Goal: Information Seeking & Learning: Learn about a topic

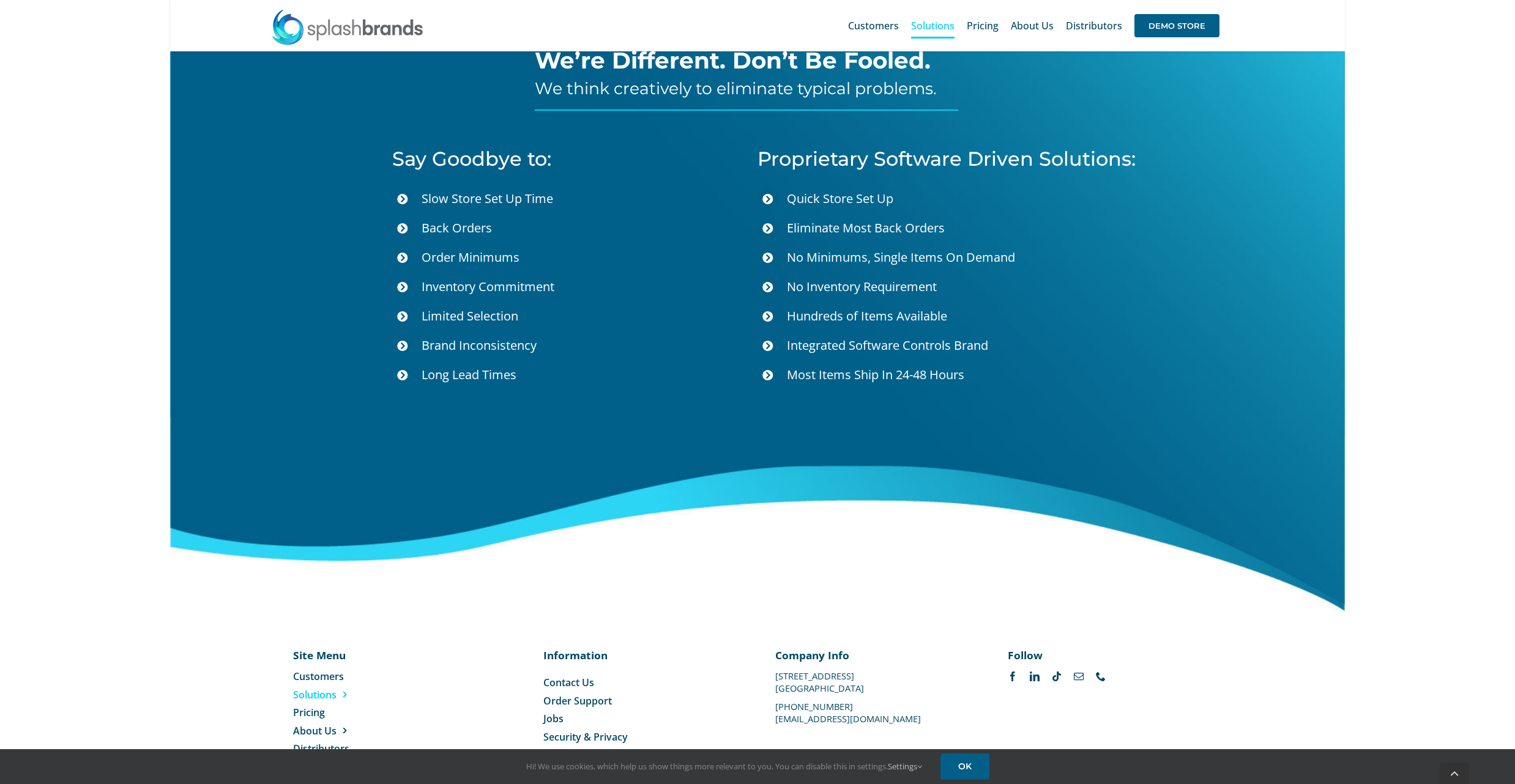
scroll to position [4241, 0]
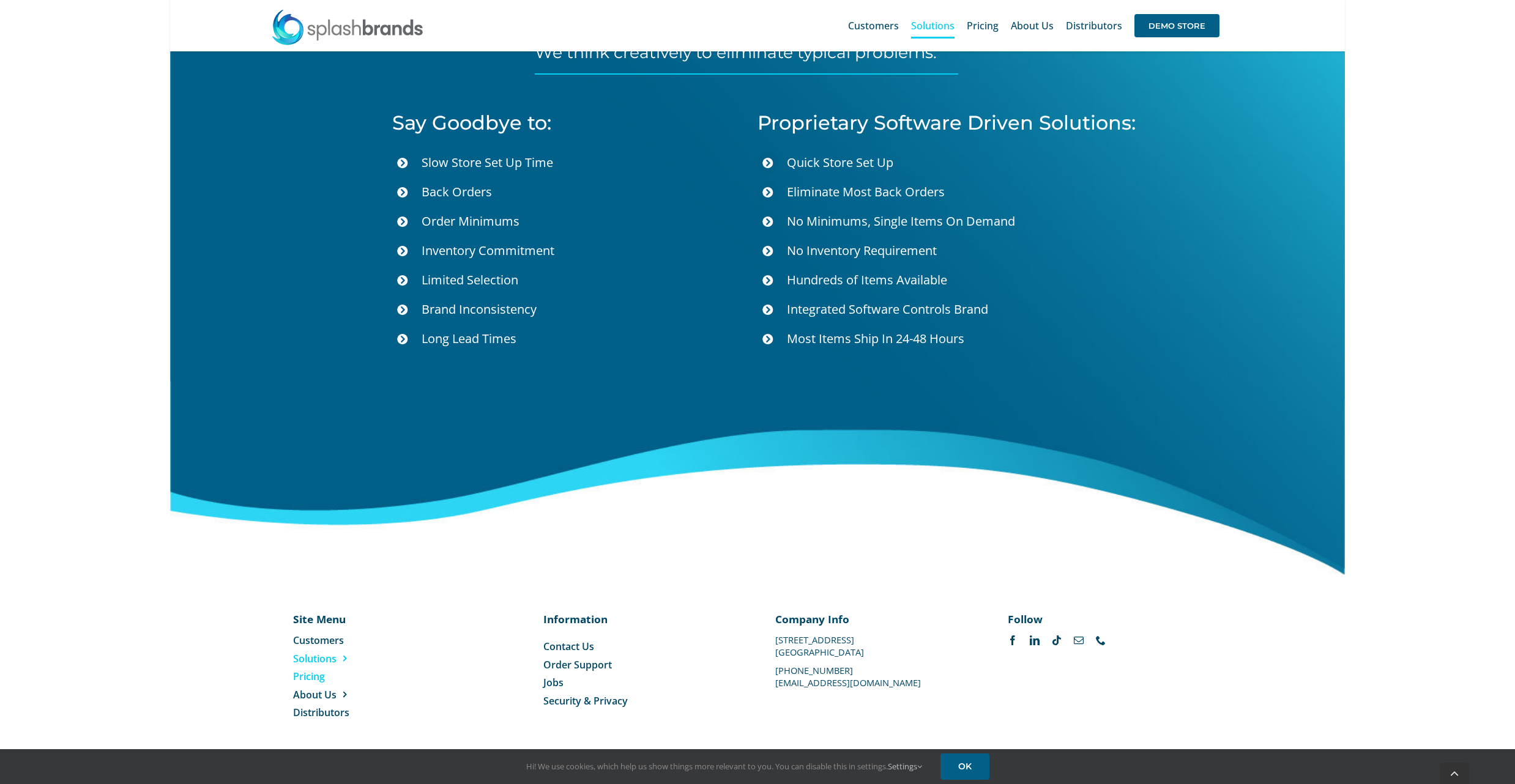
click at [311, 678] on span "Pricing" at bounding box center [309, 676] width 32 height 13
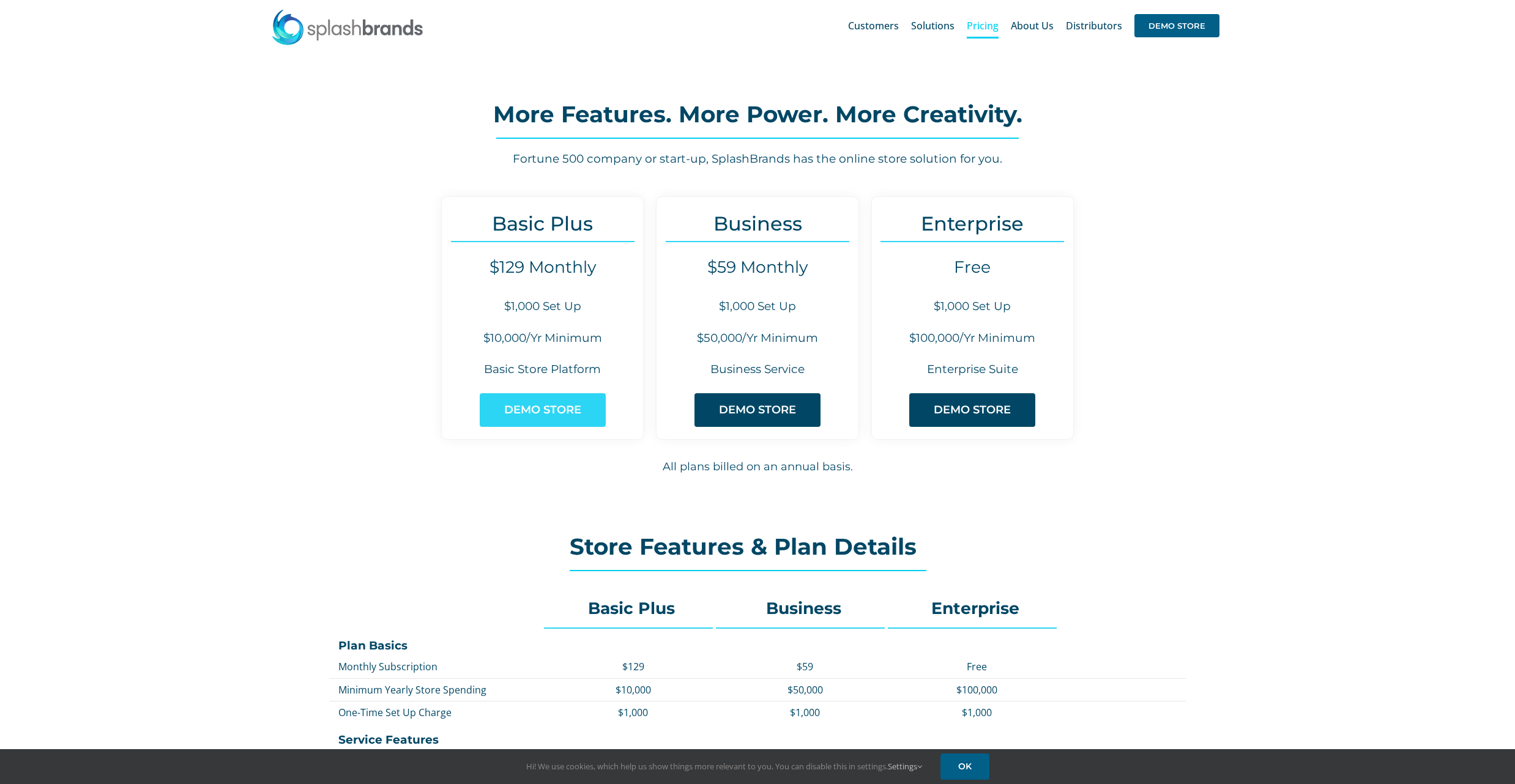
click at [554, 406] on span "DEMO STORE" at bounding box center [543, 410] width 77 height 13
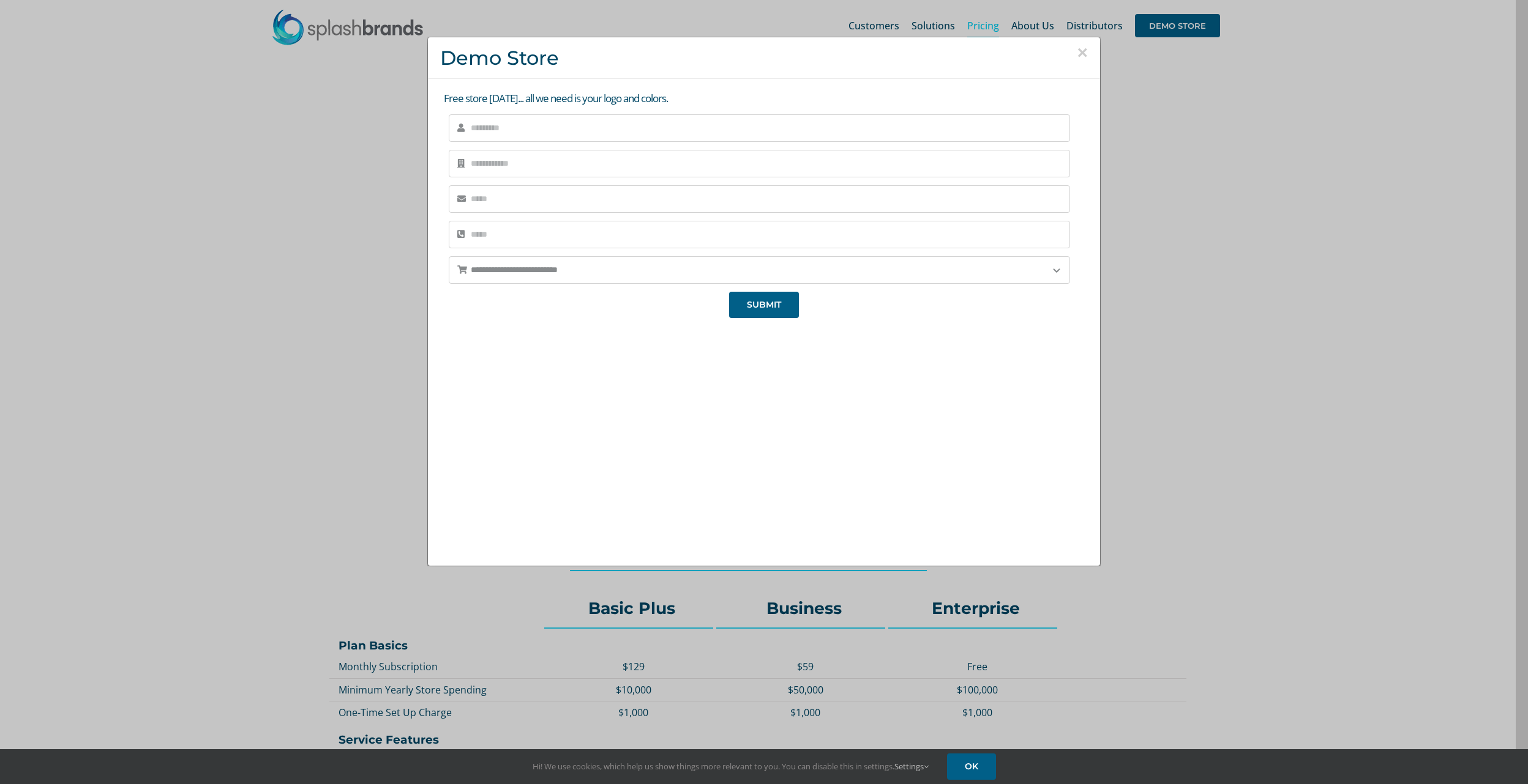
click at [1077, 54] on button "×" at bounding box center [1082, 52] width 11 height 18
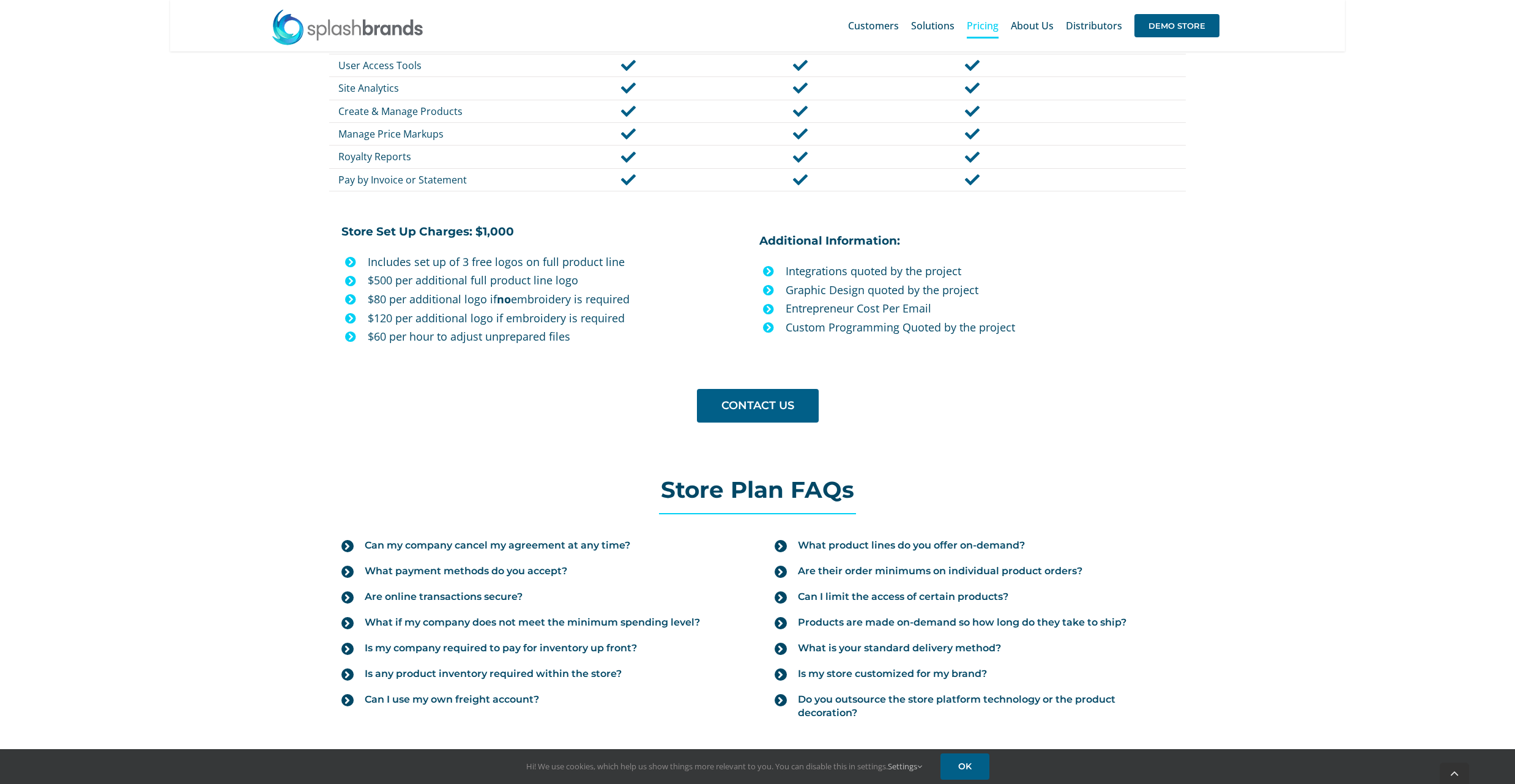
scroll to position [979, 0]
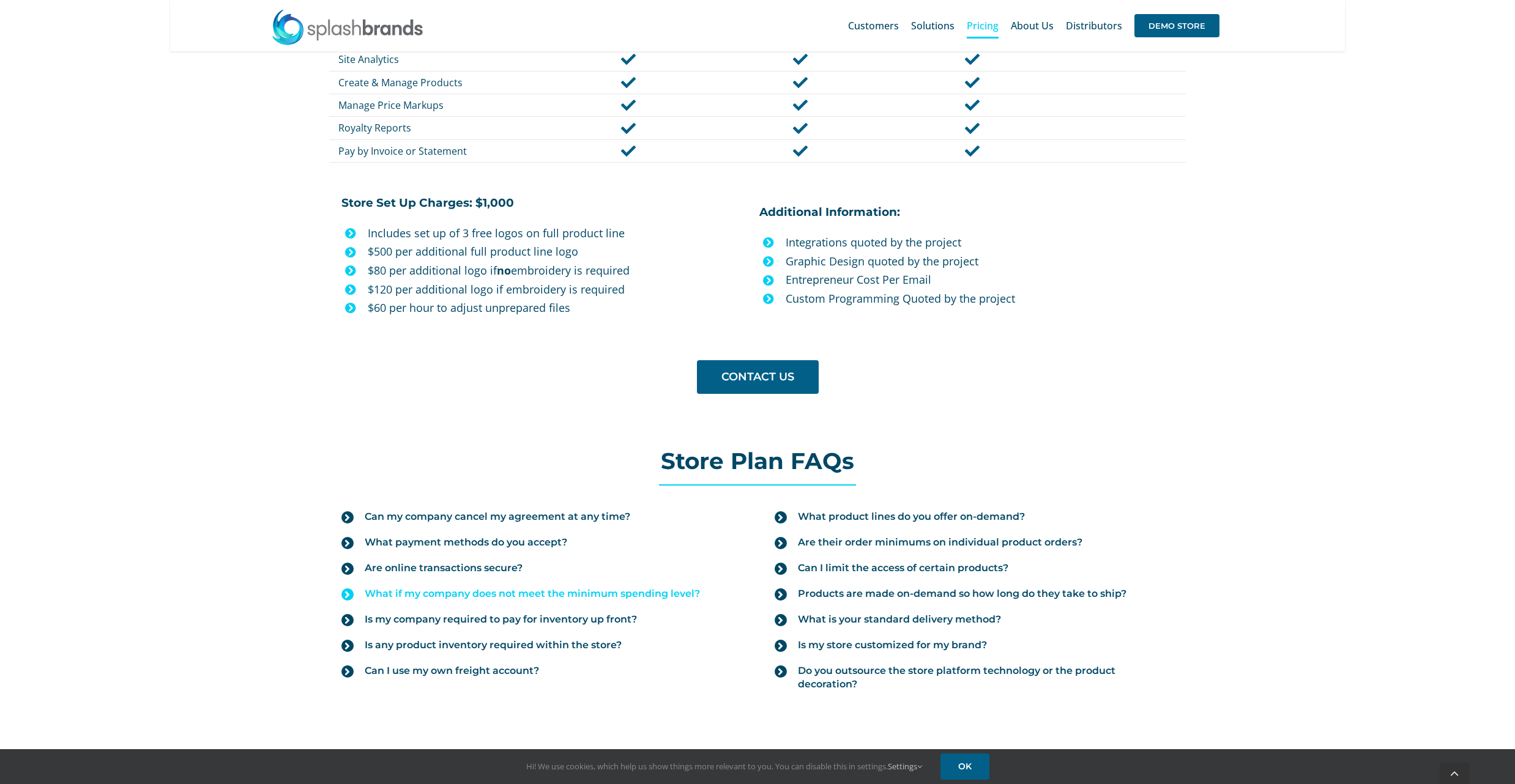
click at [346, 597] on icon at bounding box center [347, 594] width 12 height 12
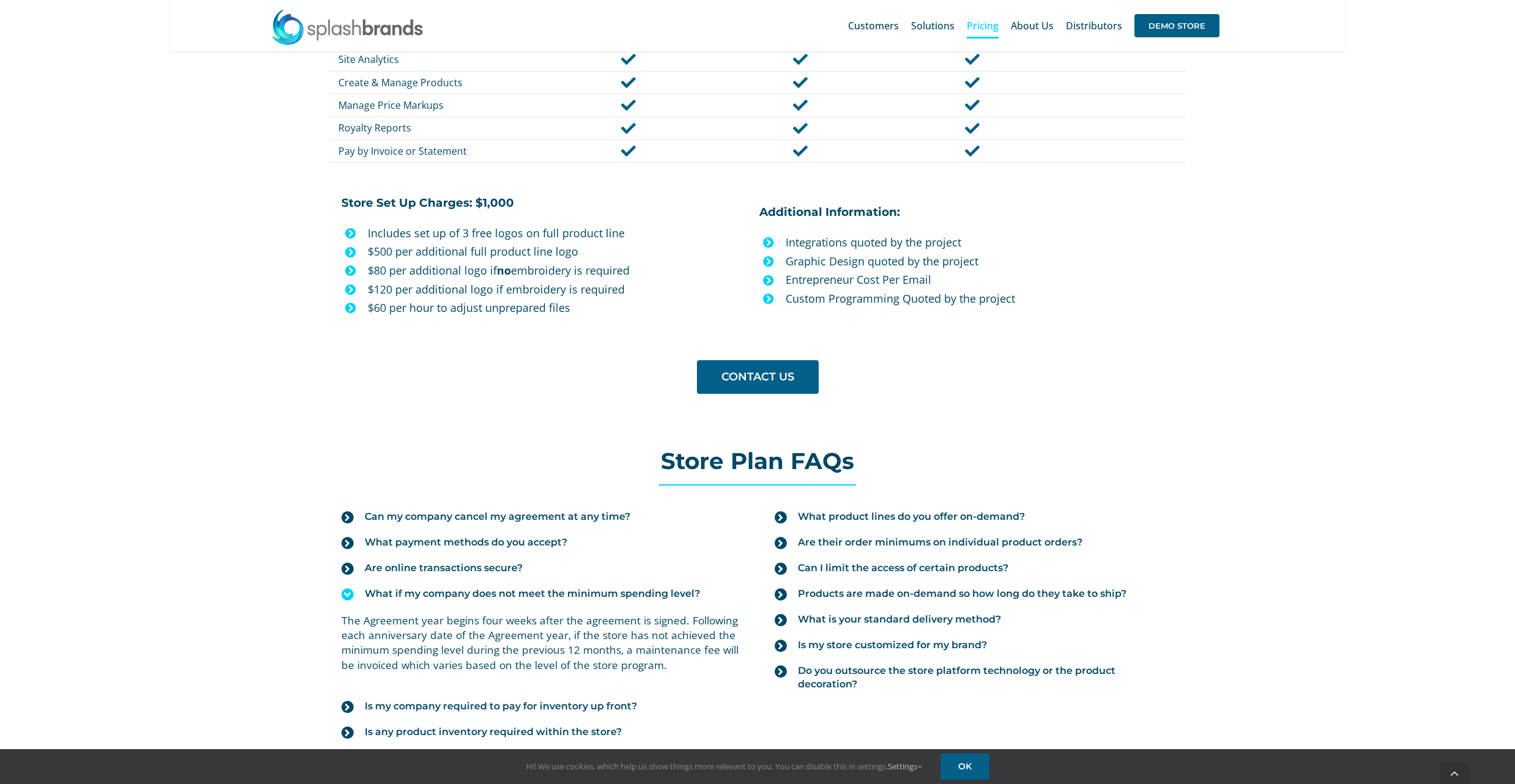
scroll to position [1060, 0]
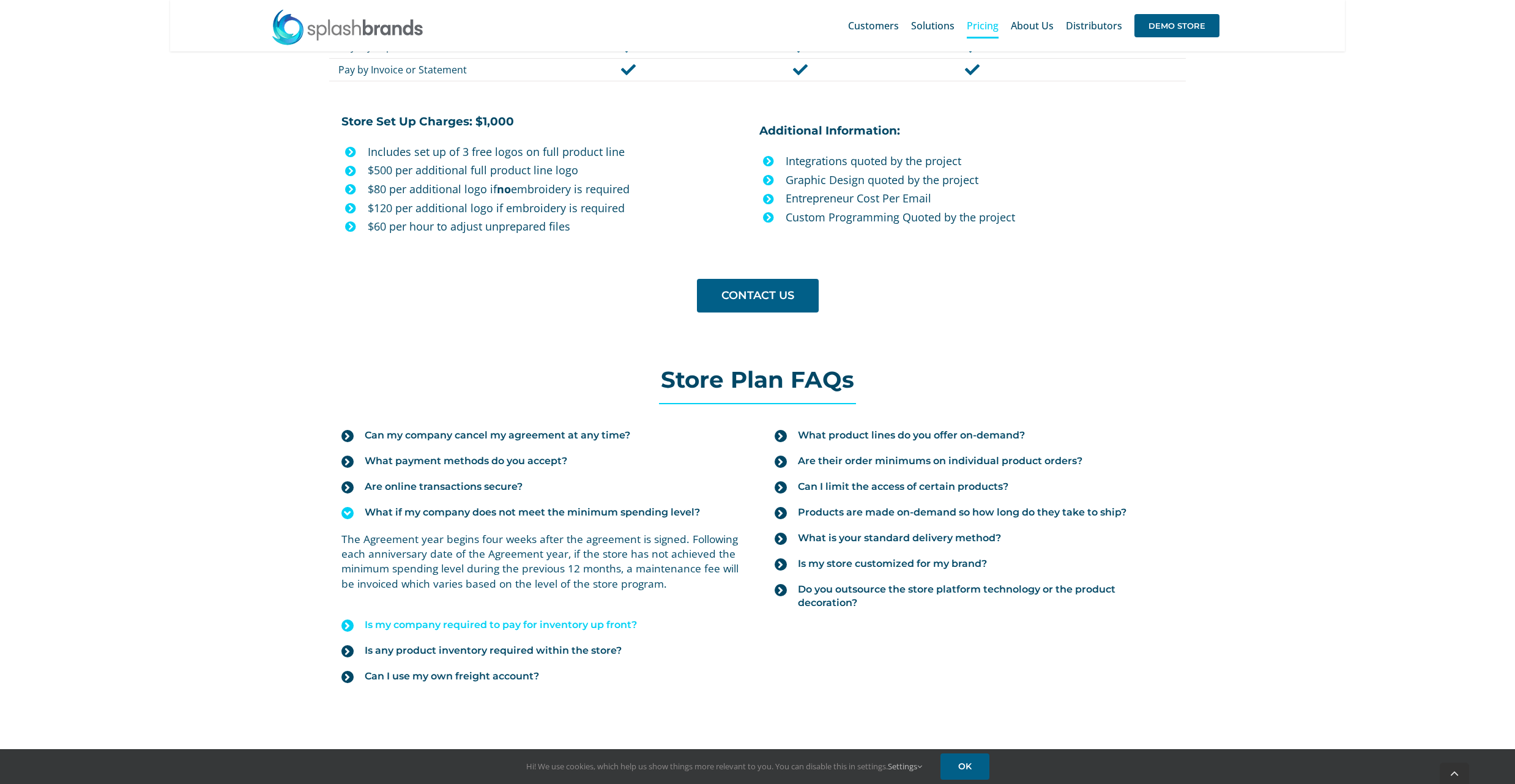
click at [348, 627] on icon at bounding box center [347, 625] width 12 height 12
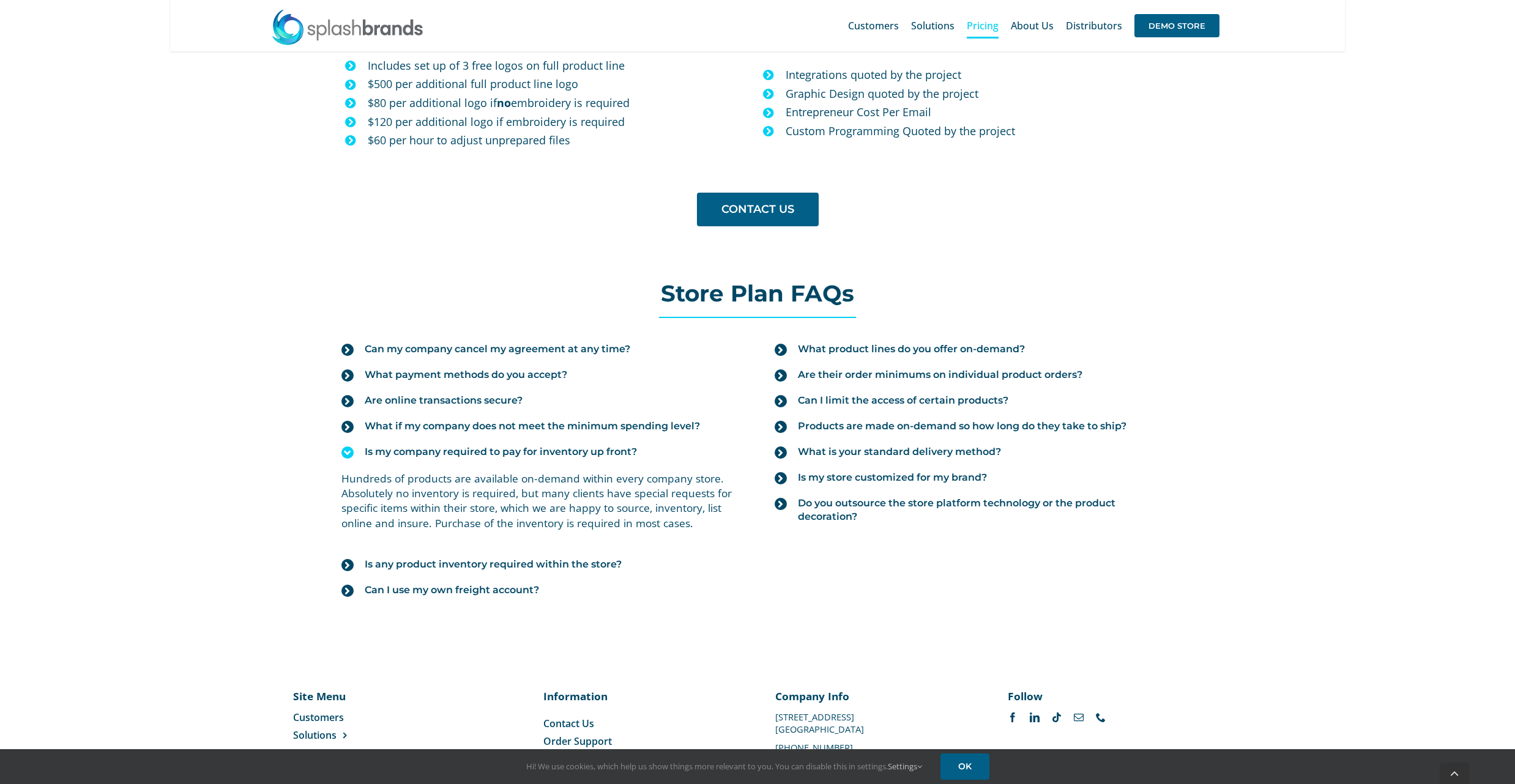
scroll to position [1223, 0]
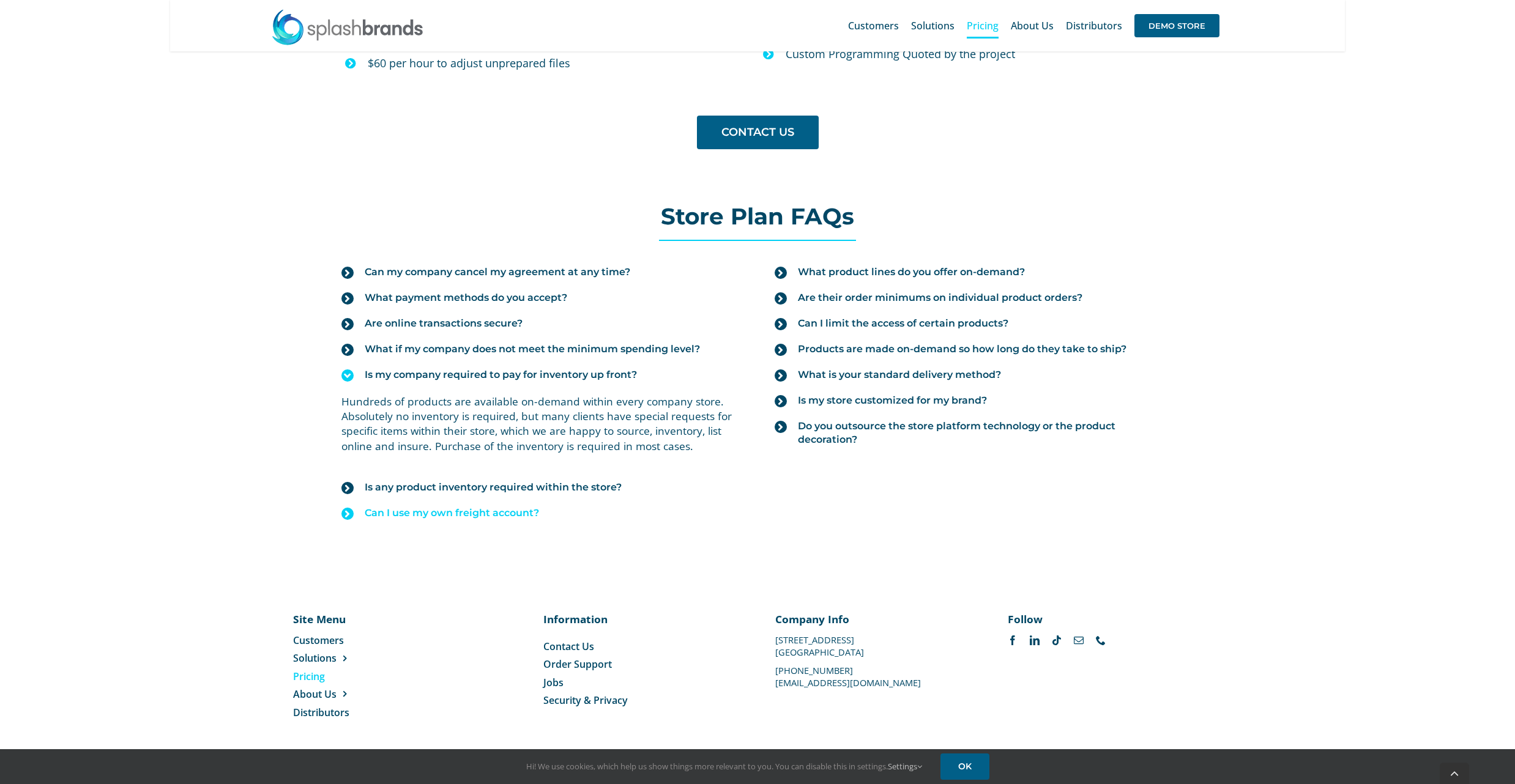
click at [347, 520] on icon at bounding box center [347, 514] width 12 height 12
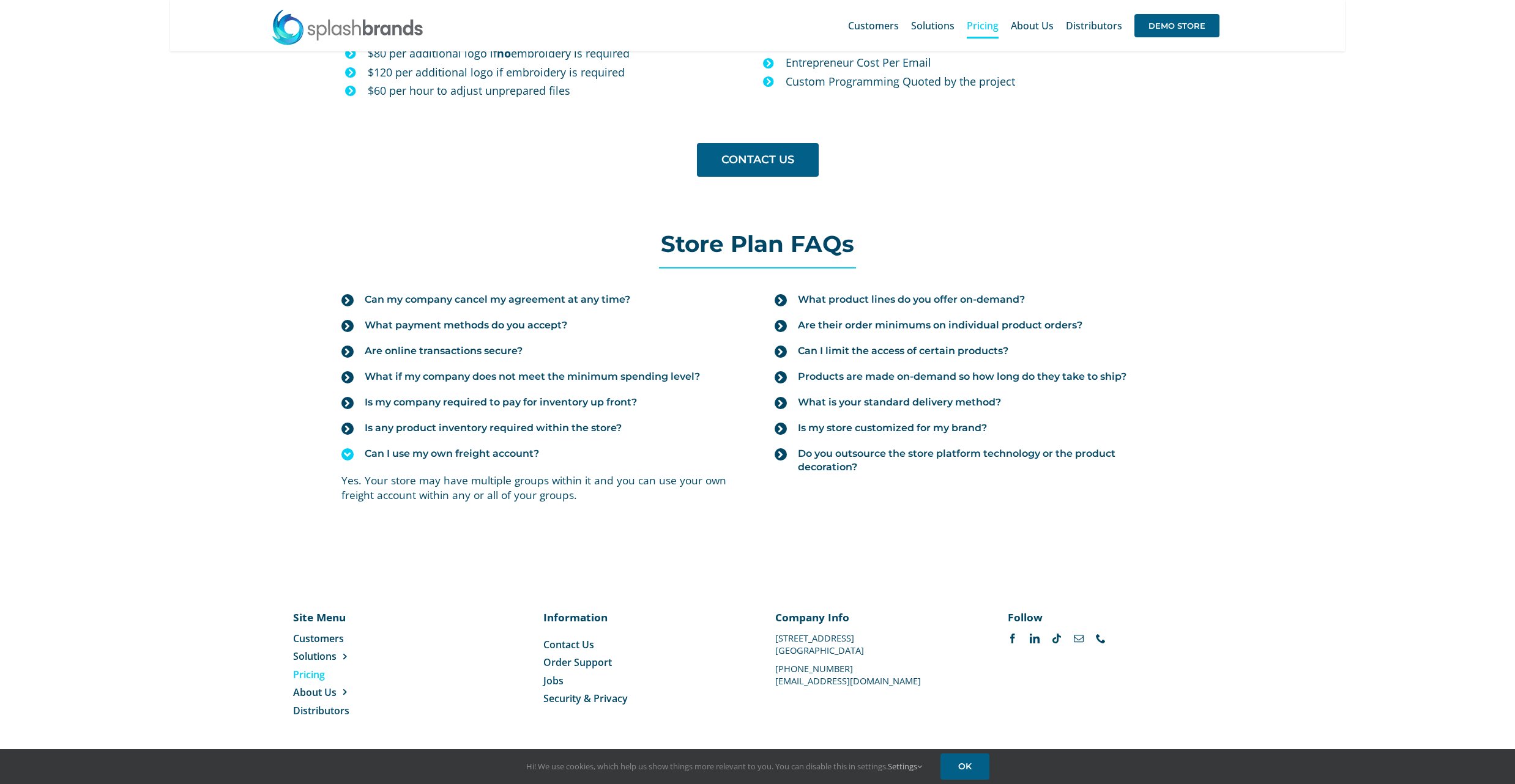
scroll to position [1197, 0]
click at [779, 297] on icon at bounding box center [781, 300] width 12 height 12
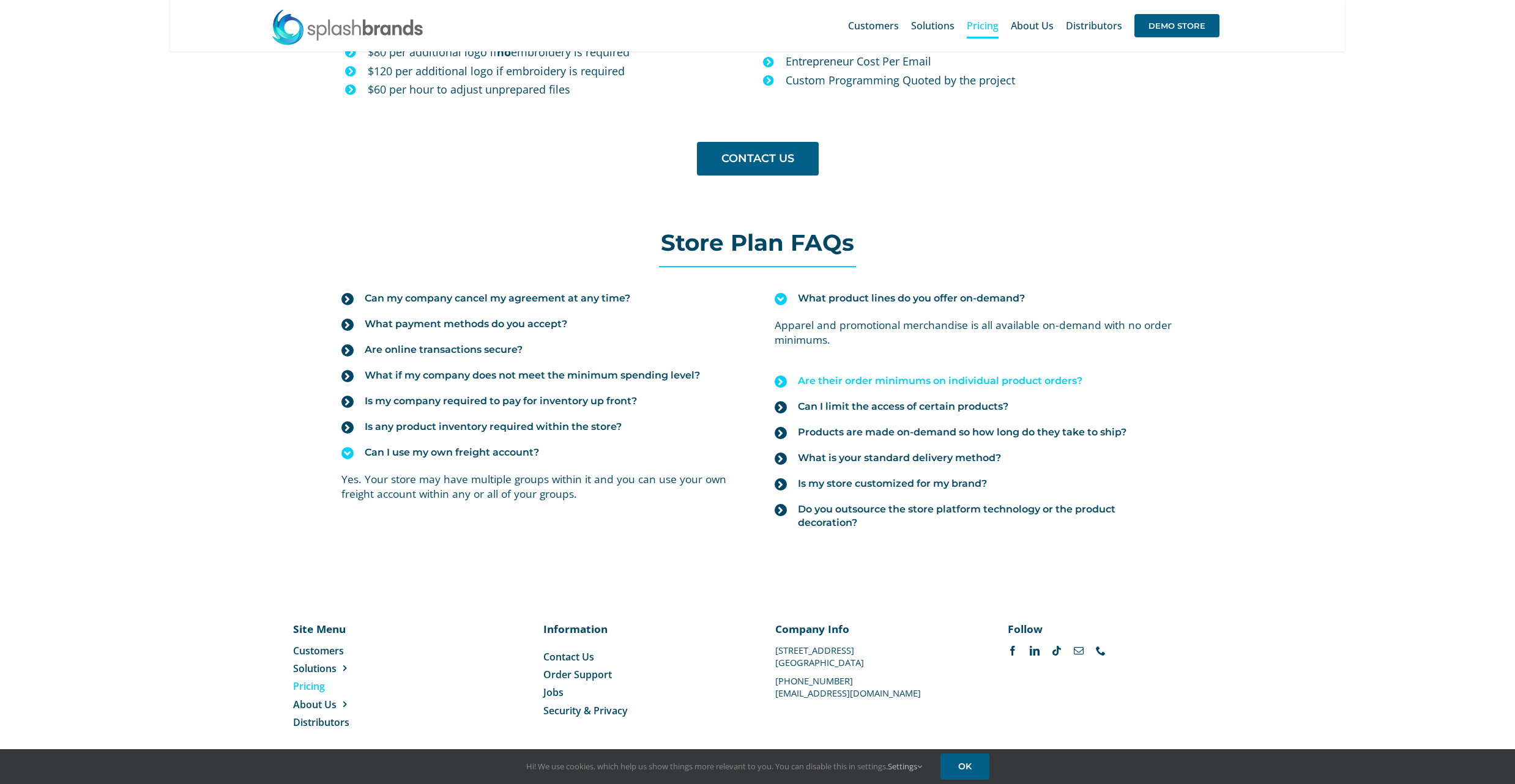
click at [782, 383] on icon at bounding box center [781, 381] width 12 height 12
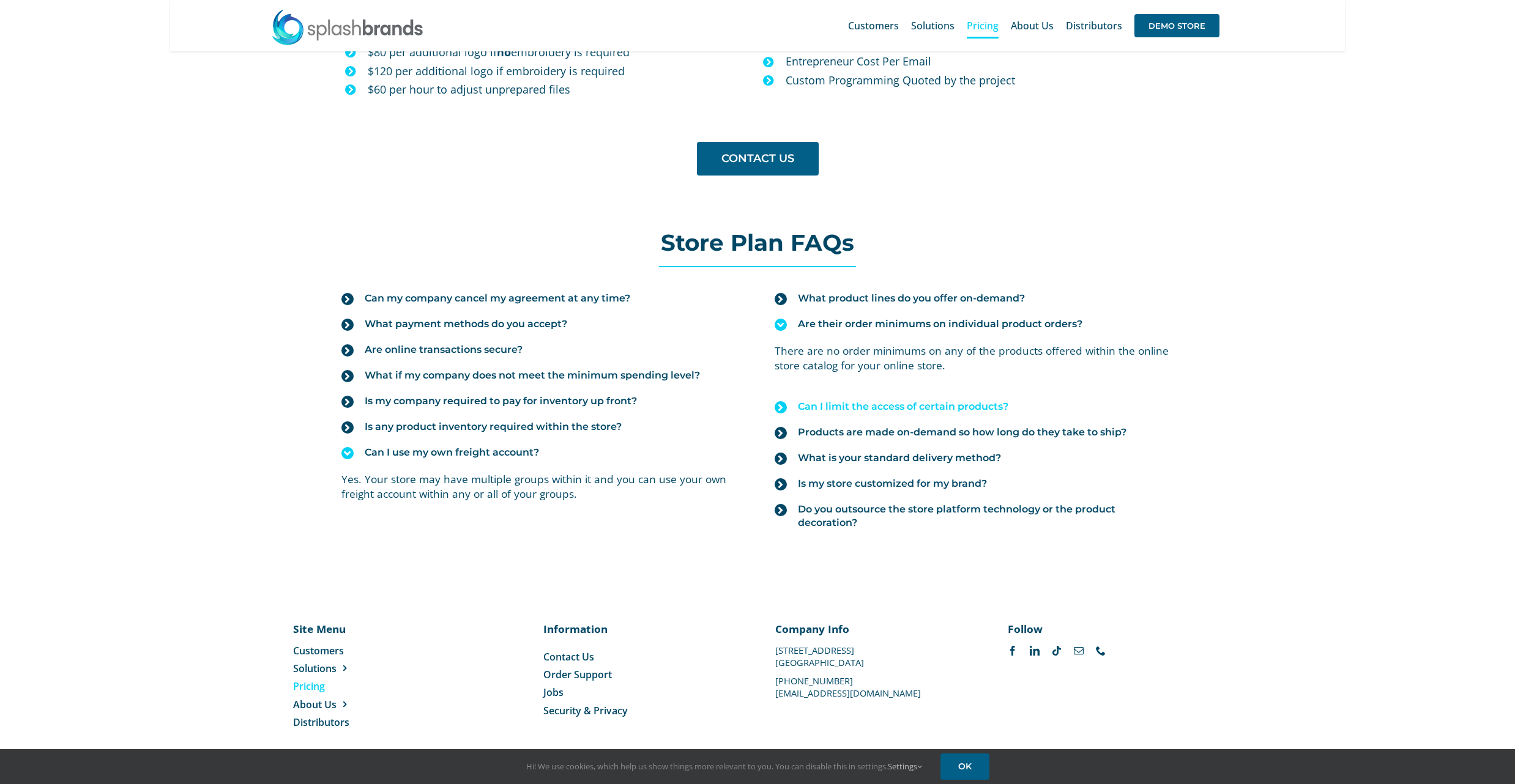
click at [777, 409] on icon at bounding box center [781, 407] width 12 height 12
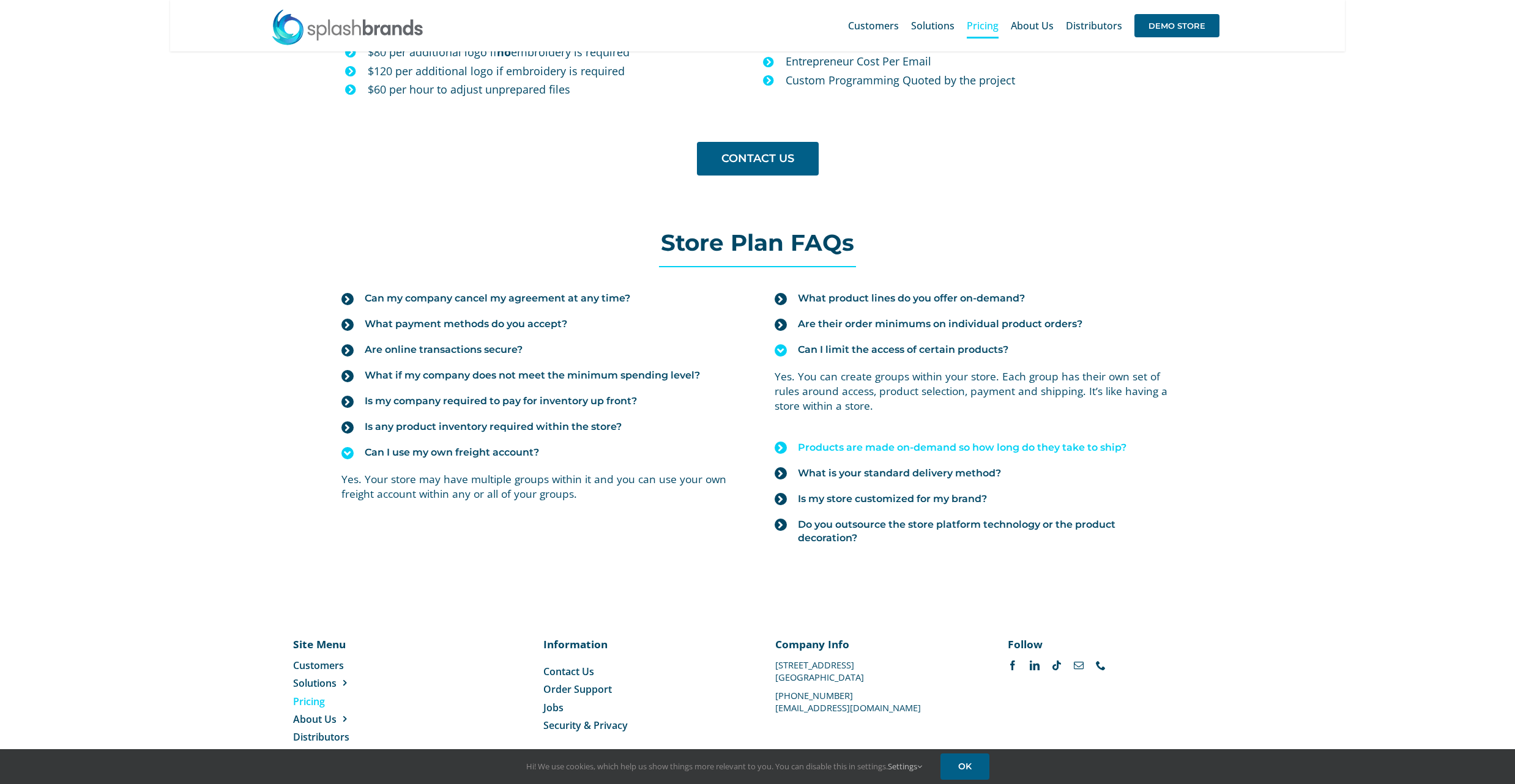
click at [783, 446] on icon at bounding box center [781, 447] width 12 height 12
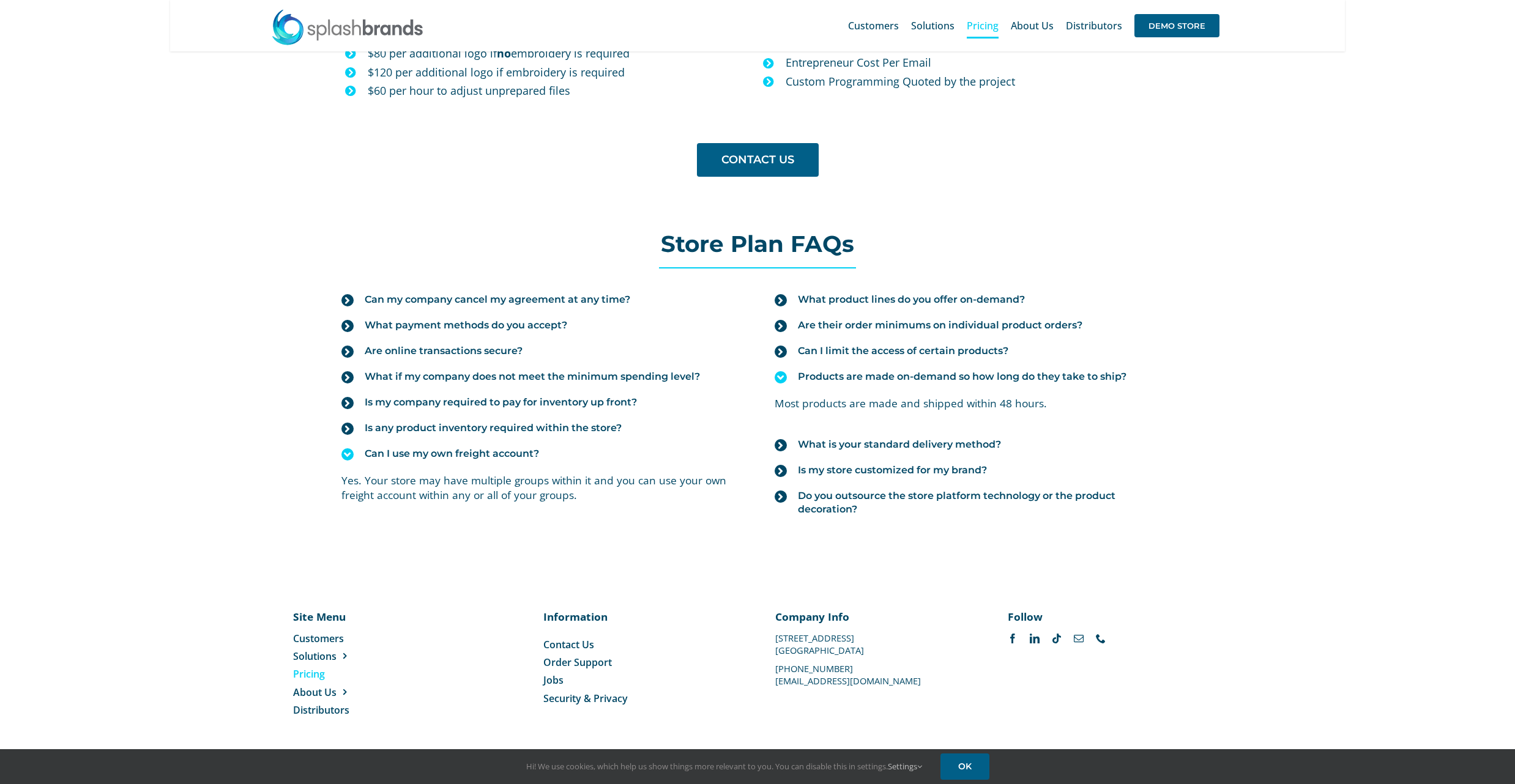
click at [783, 446] on icon at bounding box center [781, 445] width 12 height 12
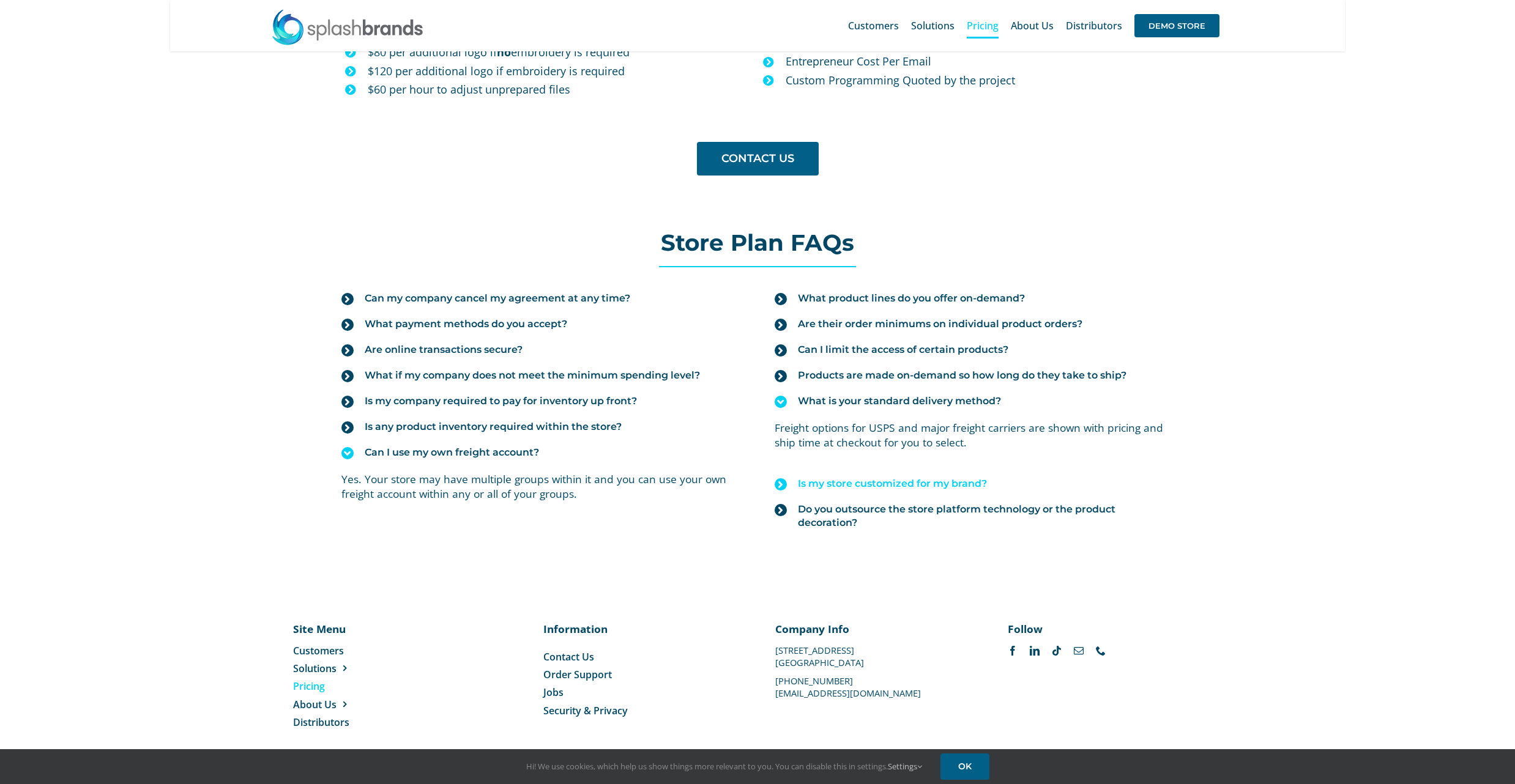
click at [783, 486] on icon at bounding box center [781, 484] width 12 height 12
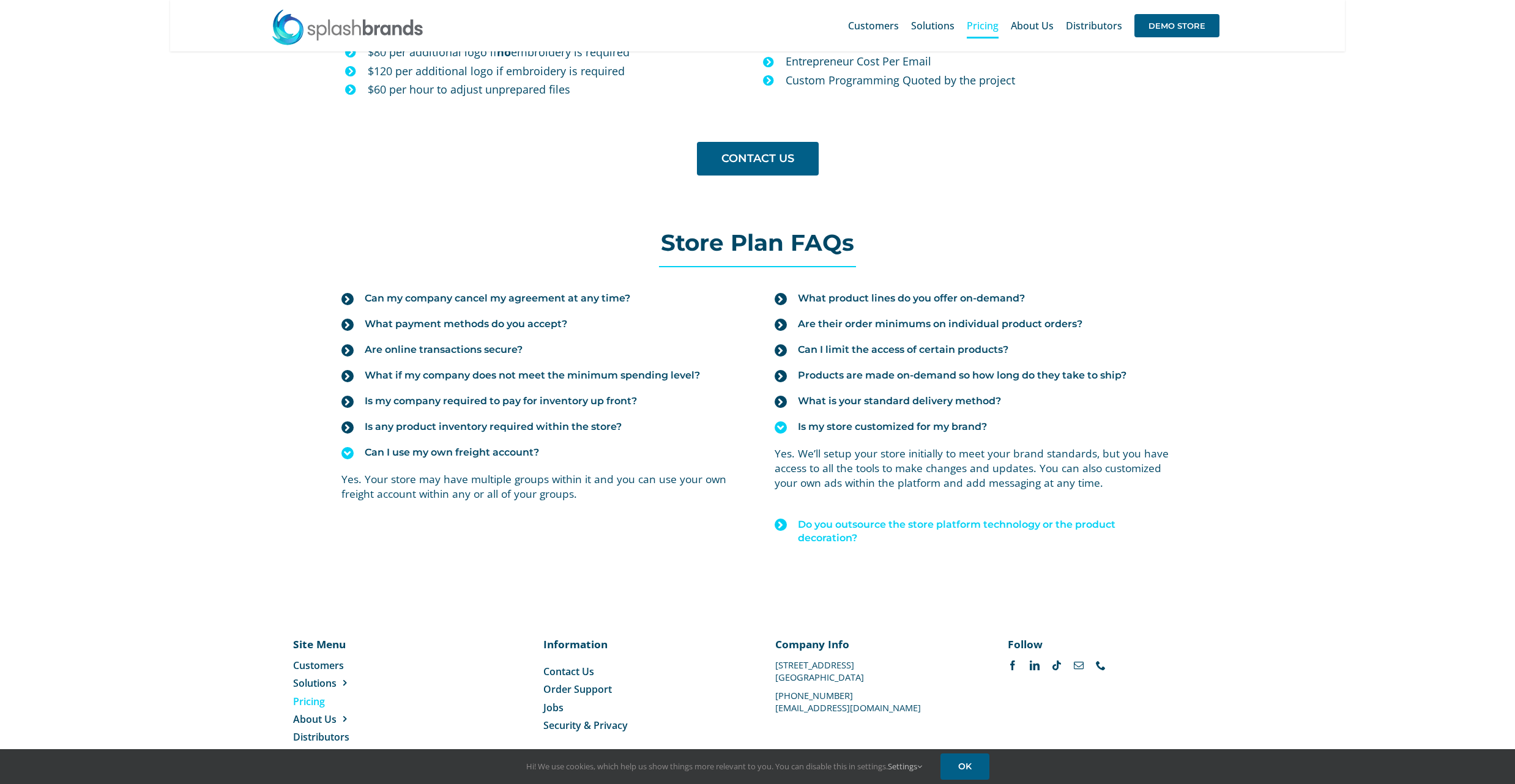
click at [784, 529] on icon at bounding box center [781, 524] width 12 height 12
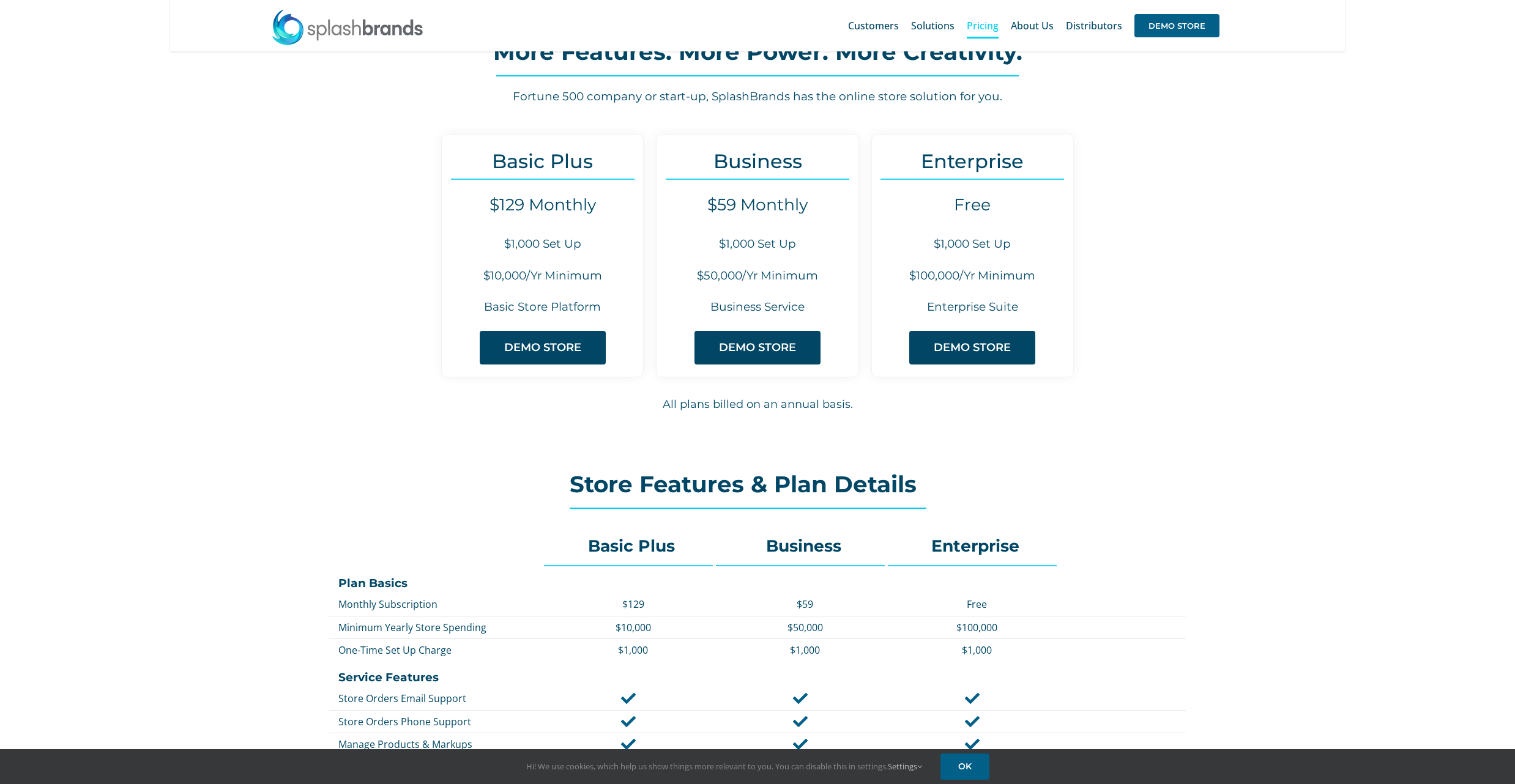
scroll to position [0, 0]
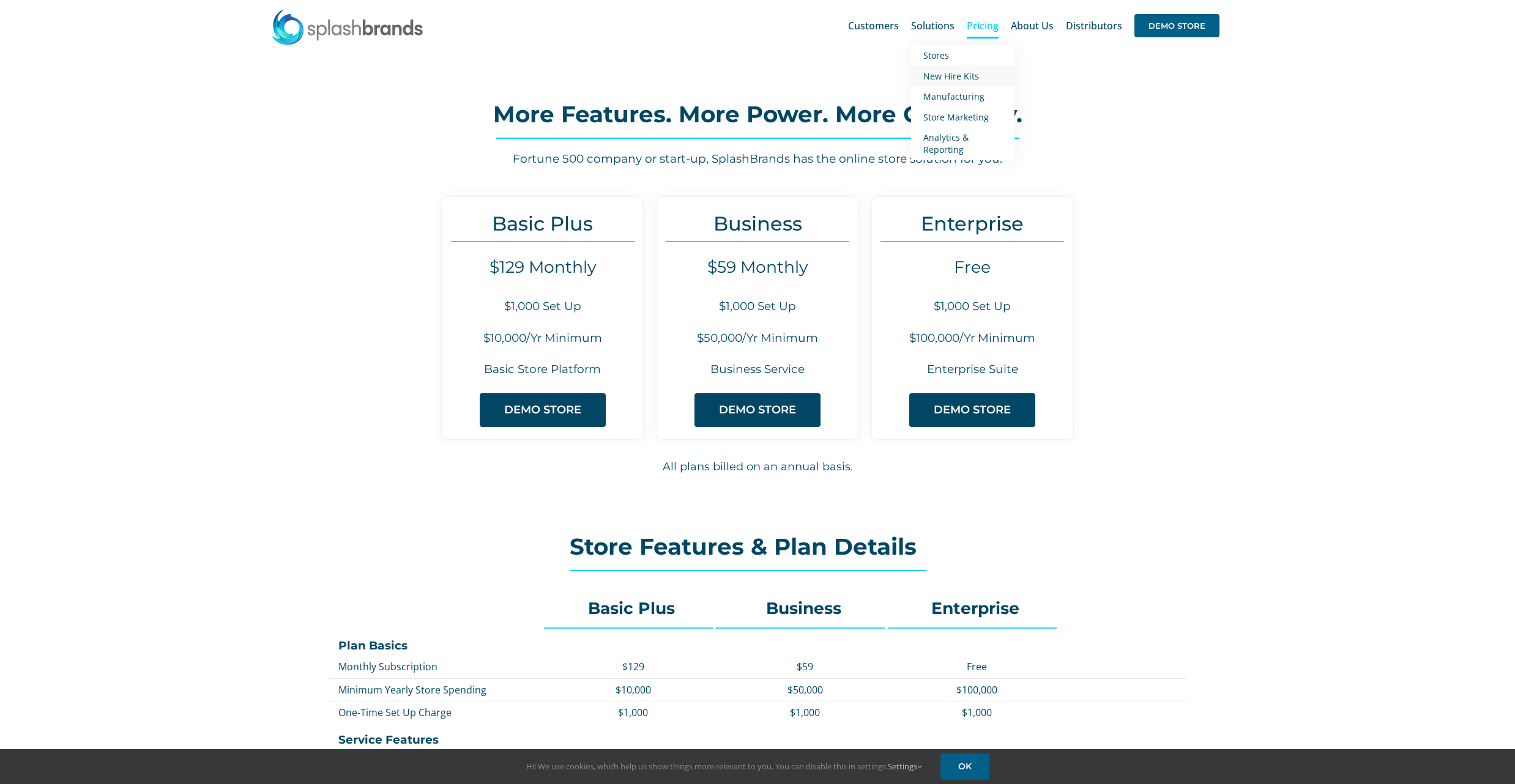
click at [955, 71] on span "New Hire Kits" at bounding box center [951, 76] width 55 height 11
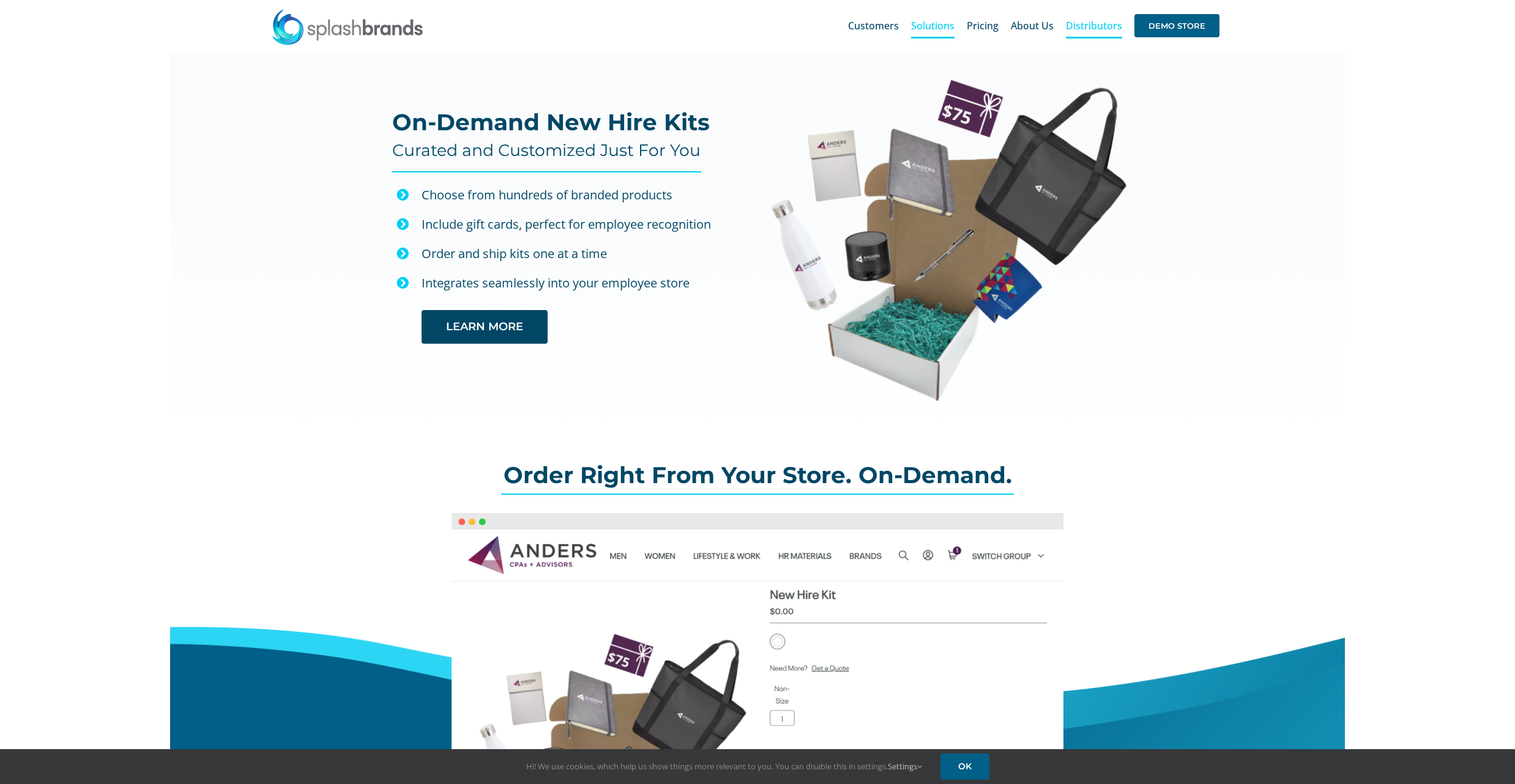
click at [1093, 25] on span "Distributors" at bounding box center [1094, 26] width 56 height 10
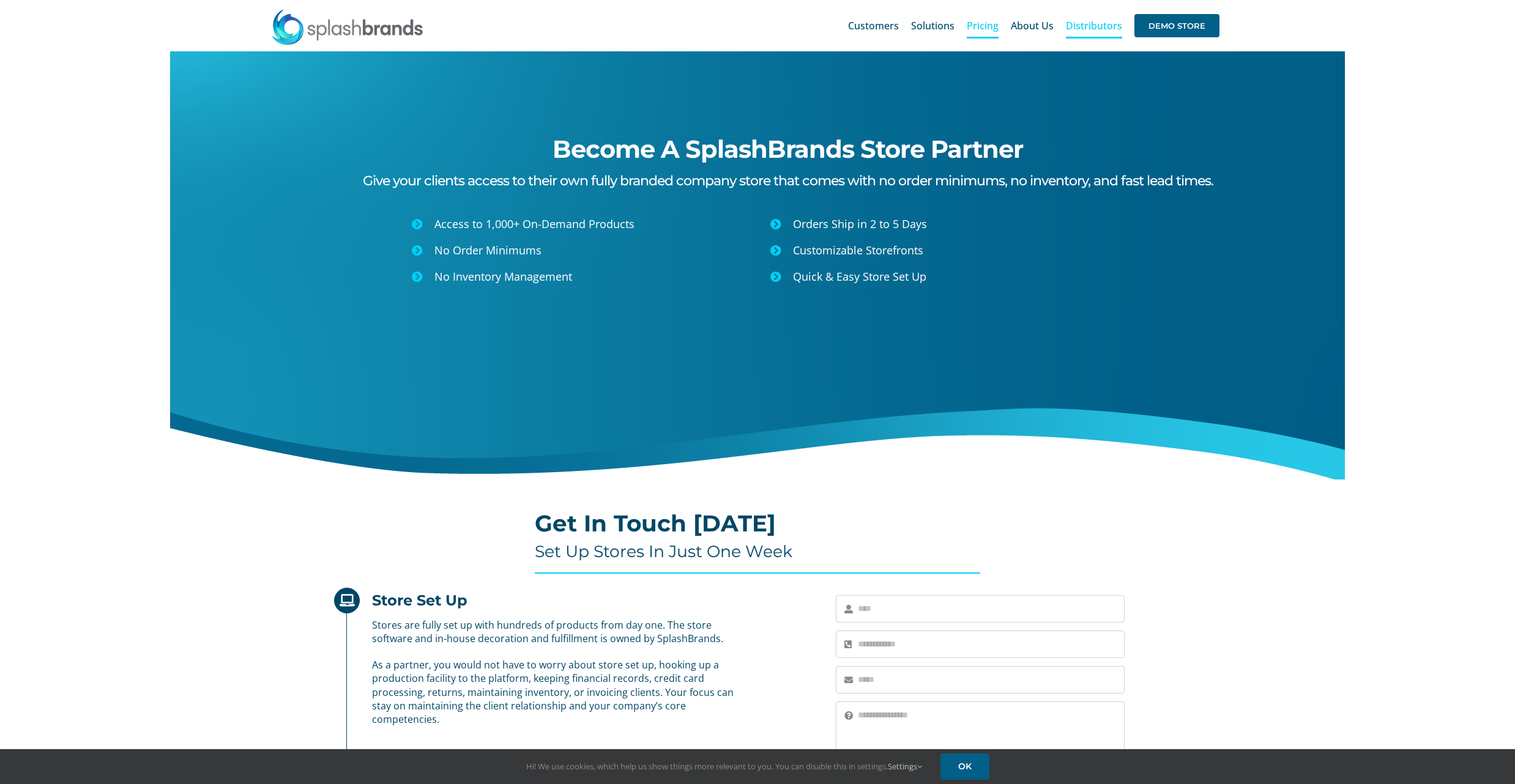
click at [978, 23] on span "Pricing" at bounding box center [983, 26] width 32 height 10
